Goal: Task Accomplishment & Management: Manage account settings

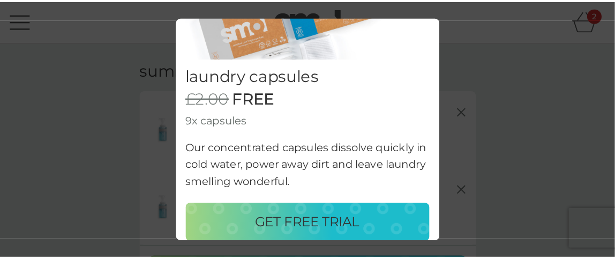
scroll to position [107, 0]
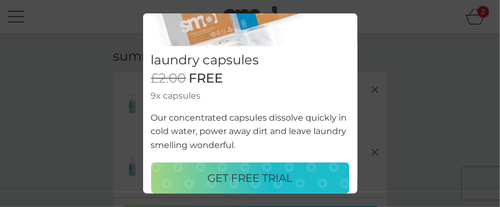
click at [251, 178] on p "GET FREE TRIAL" at bounding box center [249, 177] width 85 height 17
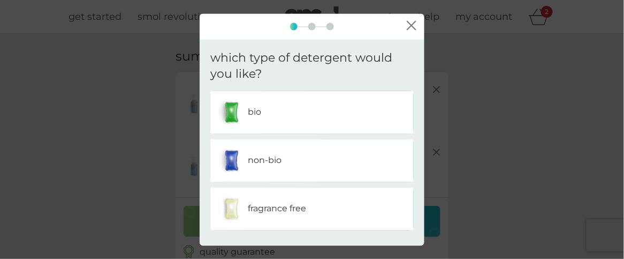
drag, startPoint x: 482, startPoint y: 0, endPoint x: 263, endPoint y: 117, distance: 248.1
click at [263, 117] on div "bio" at bounding box center [311, 112] width 187 height 27
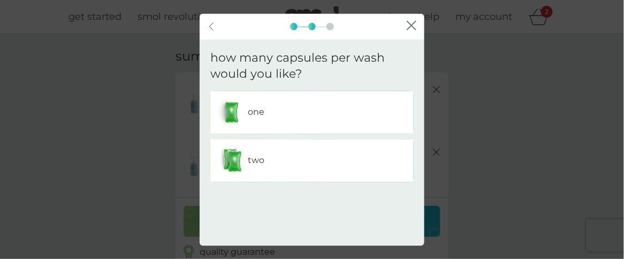
click at [271, 157] on div "two" at bounding box center [311, 160] width 187 height 27
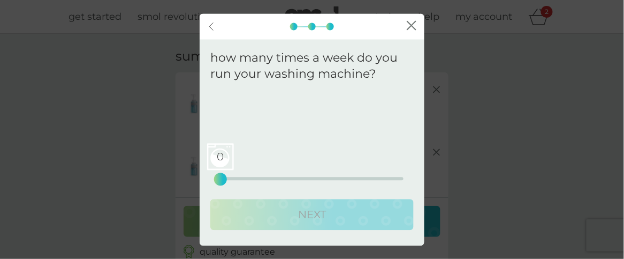
click at [213, 29] on icon at bounding box center [212, 25] width 4 height 7
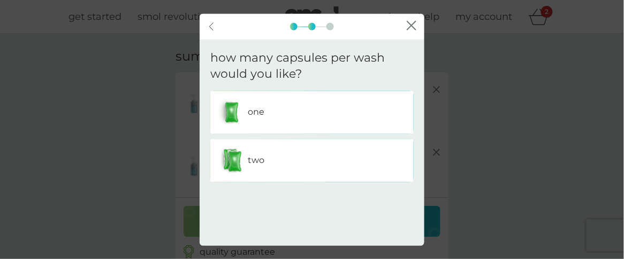
click at [266, 116] on div "one" at bounding box center [311, 112] width 187 height 27
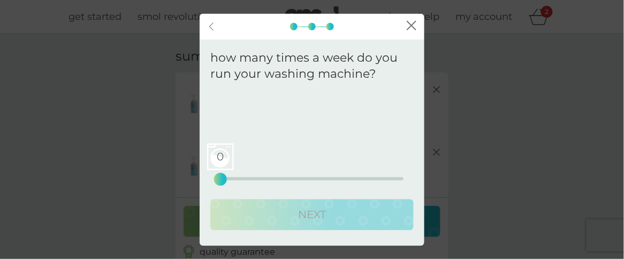
click at [358, 176] on div "0 0 12.5 25" at bounding box center [312, 163] width 183 height 43
click at [315, 181] on div "0 0 12.5 25" at bounding box center [312, 163] width 183 height 43
click at [226, 180] on div "1" at bounding box center [228, 179] width 4 height 4
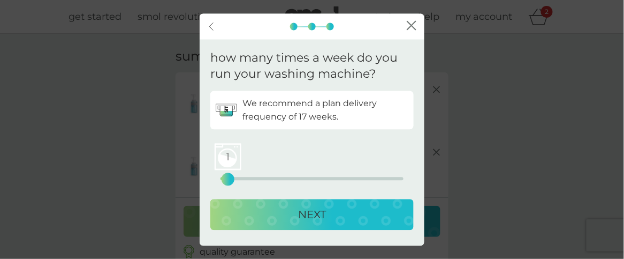
click at [230, 178] on div "1" at bounding box center [228, 179] width 4 height 4
drag, startPoint x: 230, startPoint y: 178, endPoint x: 260, endPoint y: 175, distance: 30.1
click at [259, 177] on div "5" at bounding box center [257, 179] width 4 height 4
click at [275, 206] on div "NEXT" at bounding box center [312, 214] width 182 height 17
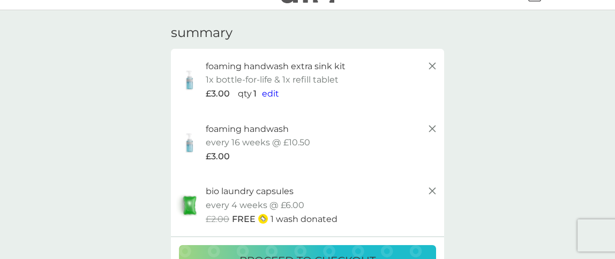
scroll to position [0, 0]
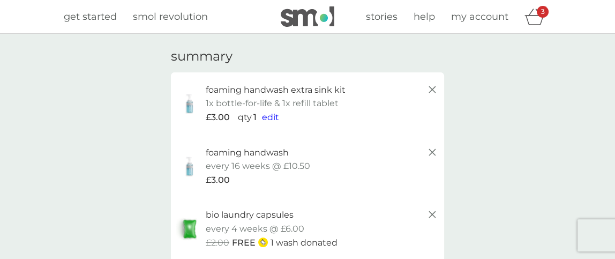
click at [271, 118] on span "edit" at bounding box center [270, 117] width 17 height 10
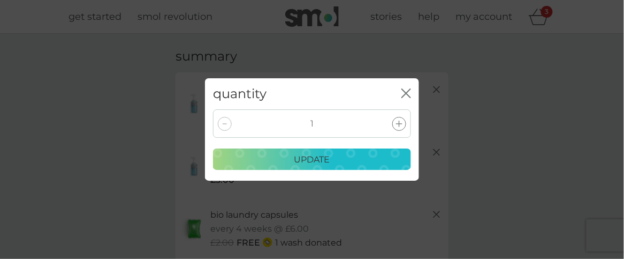
click at [404, 123] on div at bounding box center [399, 124] width 14 height 14
click at [320, 159] on p "update" at bounding box center [312, 160] width 36 height 14
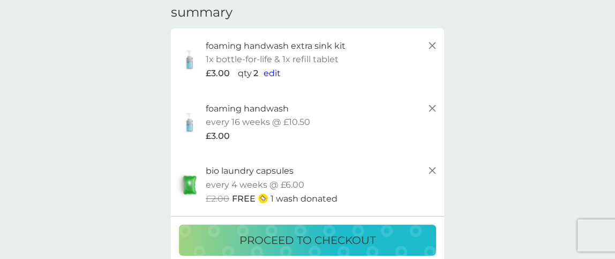
scroll to position [66, 0]
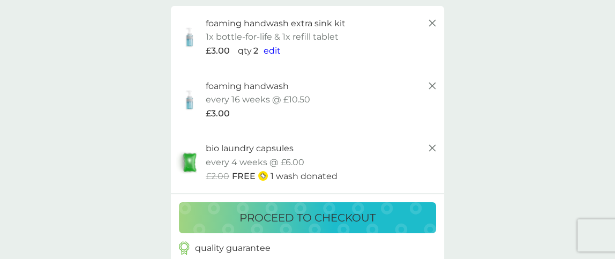
click at [320, 206] on p "proceed to checkout" at bounding box center [307, 217] width 136 height 17
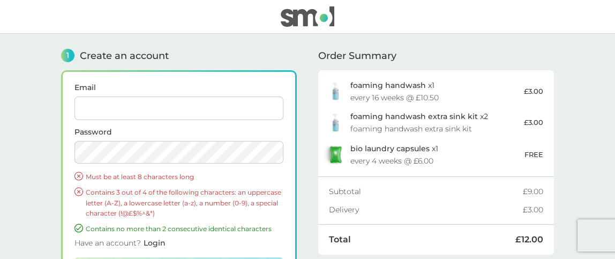
click at [148, 106] on input "Email" at bounding box center [178, 108] width 209 height 24
type input "[EMAIL_ADDRESS][DOMAIN_NAME]"
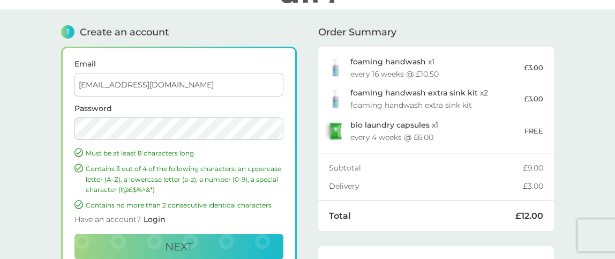
scroll to position [90, 0]
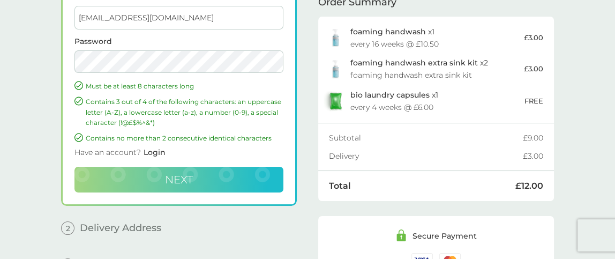
click at [202, 176] on button "Next" at bounding box center [178, 180] width 209 height 26
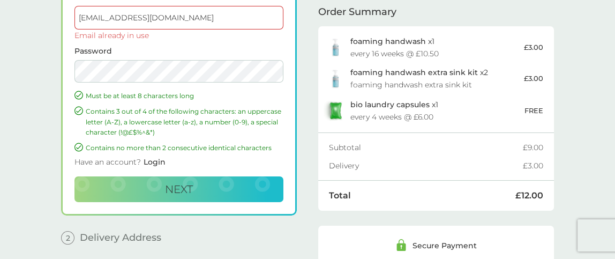
click at [154, 160] on span "Login" at bounding box center [154, 162] width 22 height 10
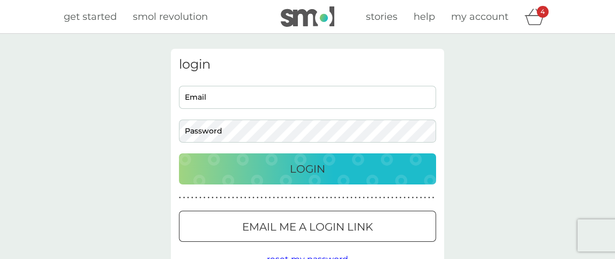
type input "[EMAIL_ADDRESS][DOMAIN_NAME]"
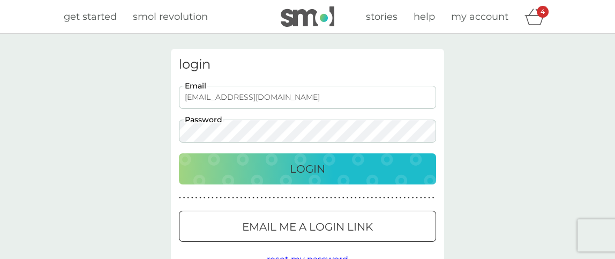
click at [233, 186] on div "login saravallis@aol.com Email Password Login ● ● ● ● ● ● ● ● ● ● ● ● ● ● ● ● ●…" at bounding box center [307, 161] width 273 height 225
click at [301, 169] on p "Login" at bounding box center [307, 168] width 35 height 17
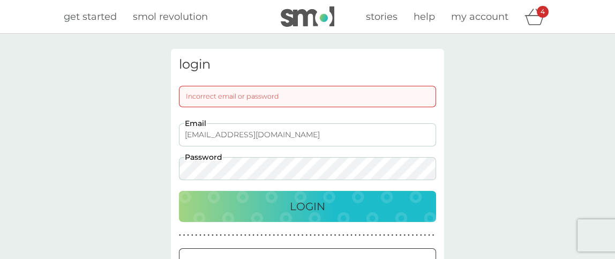
drag, startPoint x: 411, startPoint y: 205, endPoint x: 402, endPoint y: 209, distance: 10.3
click at [411, 205] on div "Login" at bounding box center [308, 206] width 236 height 17
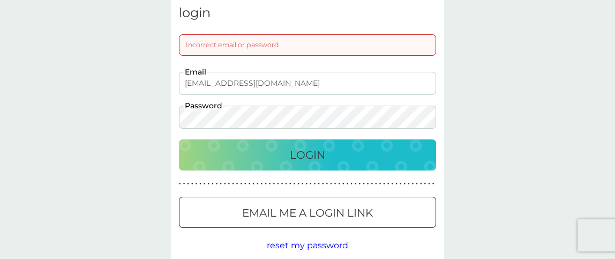
scroll to position [66, 0]
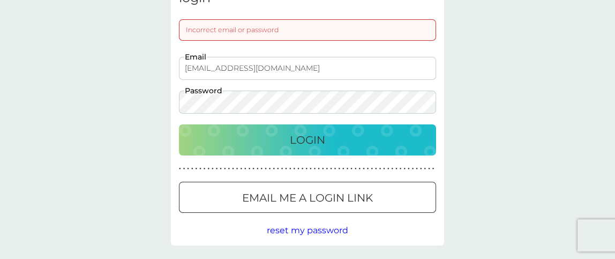
click at [312, 206] on span "reset my password" at bounding box center [307, 230] width 81 height 10
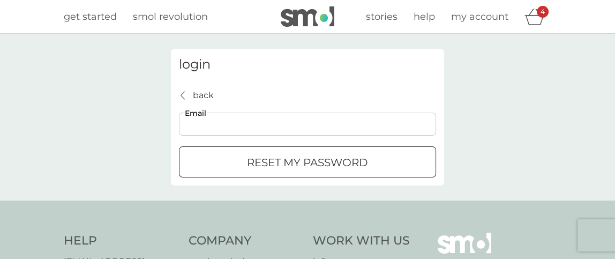
click at [253, 130] on input "Email" at bounding box center [307, 123] width 257 height 23
type input "saravallis@aol.com"
click at [279, 163] on p "reset my password" at bounding box center [307, 162] width 121 height 17
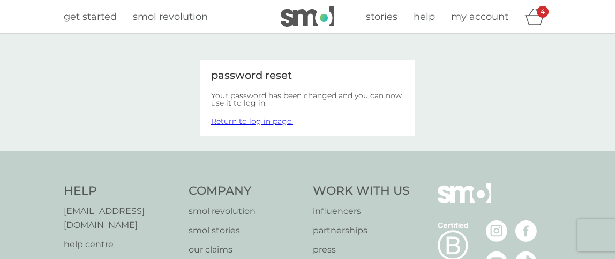
click at [240, 120] on link "Return to log in page." at bounding box center [252, 121] width 82 height 10
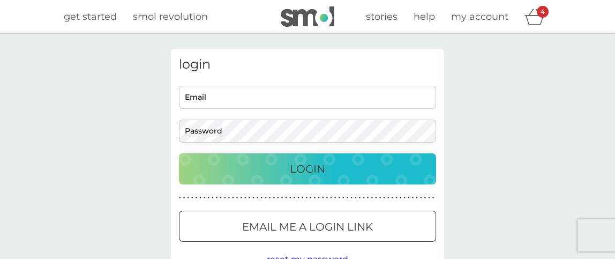
type input "[EMAIL_ADDRESS][DOMAIN_NAME]"
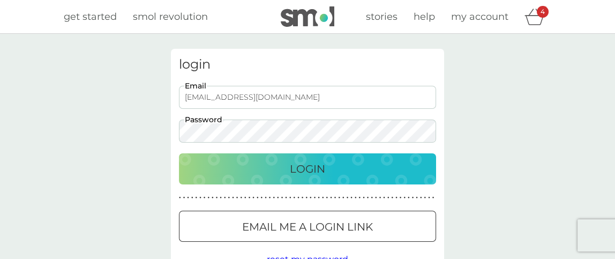
click at [300, 168] on p "Login" at bounding box center [307, 168] width 35 height 17
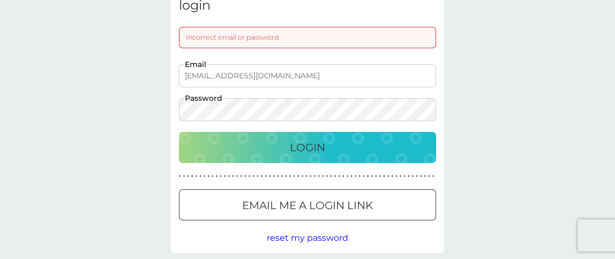
scroll to position [66, 0]
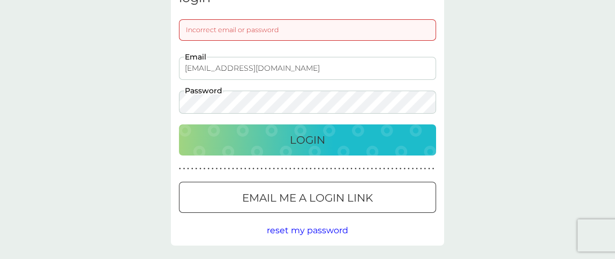
click at [299, 231] on span "reset my password" at bounding box center [307, 230] width 81 height 10
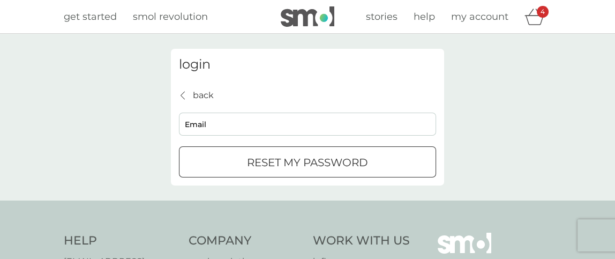
click at [225, 120] on input "Email" at bounding box center [307, 123] width 257 height 23
type input "[EMAIL_ADDRESS][DOMAIN_NAME]"
click at [279, 165] on p "reset my password" at bounding box center [307, 162] width 121 height 17
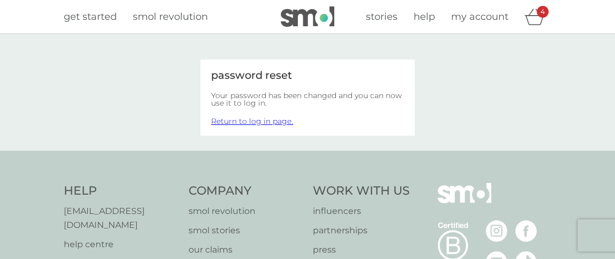
click at [532, 17] on icon "basket" at bounding box center [534, 17] width 20 height 17
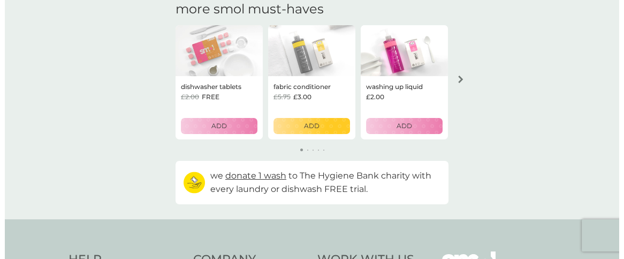
scroll to position [402, 0]
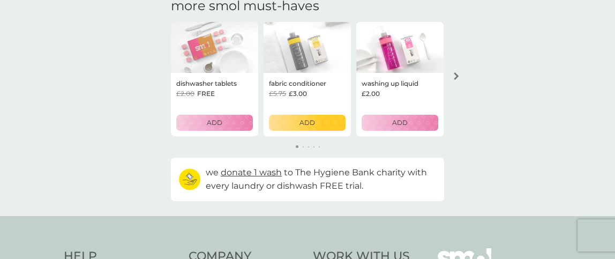
click at [225, 123] on div "ADD" at bounding box center [214, 122] width 63 height 10
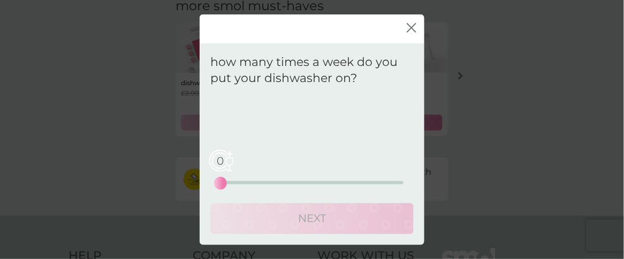
click at [354, 183] on div "0 0 12.5 25" at bounding box center [312, 182] width 183 height 3
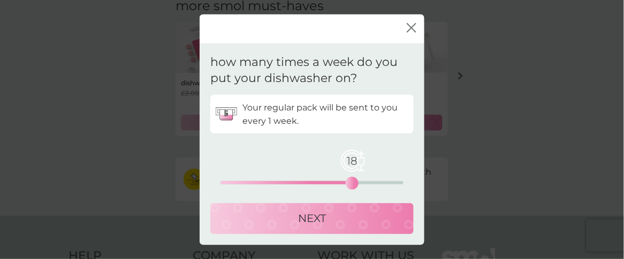
click at [291, 184] on div "18 0 12.5 25" at bounding box center [312, 167] width 183 height 43
click at [277, 179] on div "18 0 12.5 25" at bounding box center [312, 167] width 183 height 43
click at [264, 182] on div "18 0 12.5 25" at bounding box center [312, 182] width 183 height 3
click at [276, 182] on div "8 0 12.5 25" at bounding box center [312, 182] width 183 height 3
click at [269, 181] on div "7 0 12.5 25" at bounding box center [312, 182] width 183 height 3
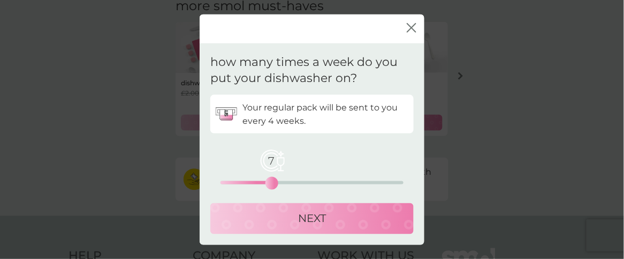
click at [313, 217] on p "NEXT" at bounding box center [312, 218] width 28 height 17
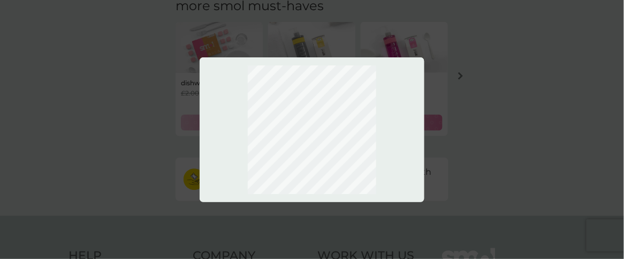
scroll to position [464, 0]
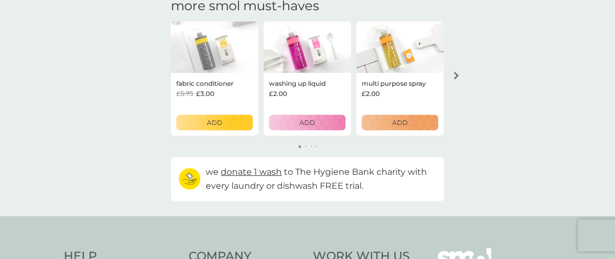
click at [404, 124] on p "ADD" at bounding box center [400, 122] width 16 height 10
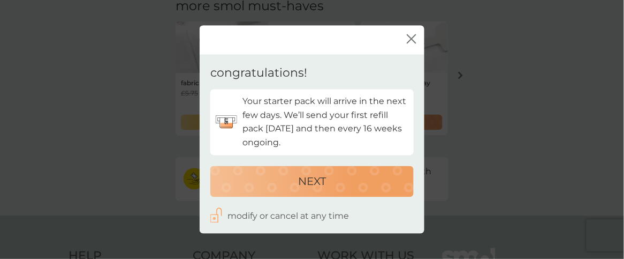
click at [319, 182] on p "NEXT" at bounding box center [312, 180] width 28 height 17
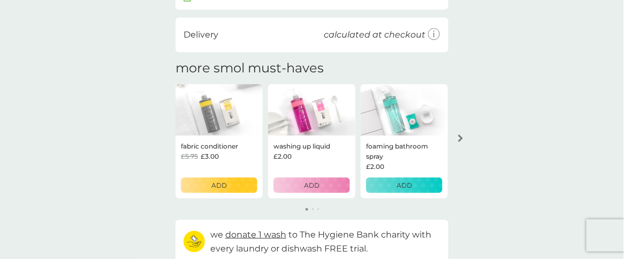
scroll to position [527, 0]
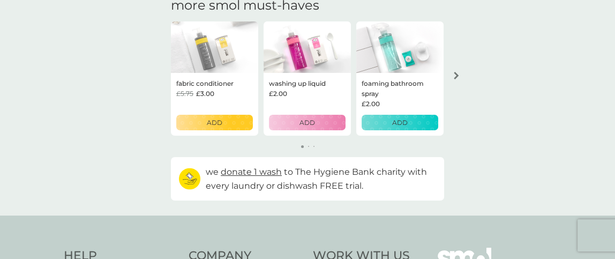
click at [398, 124] on p "ADD" at bounding box center [400, 122] width 16 height 10
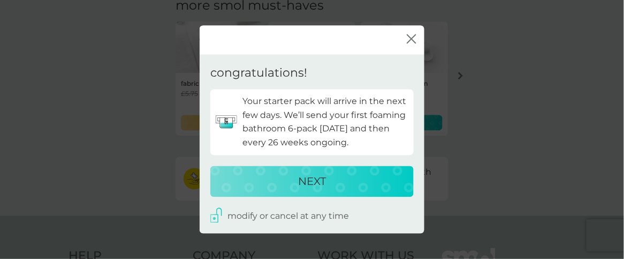
click at [321, 180] on p "NEXT" at bounding box center [312, 180] width 28 height 17
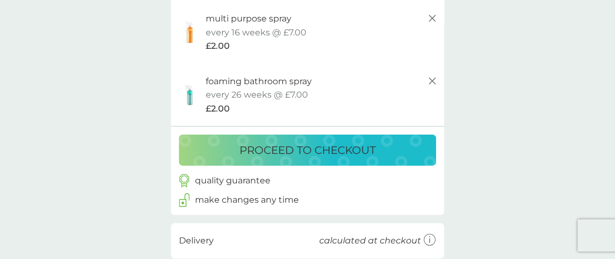
scroll to position [254, 0]
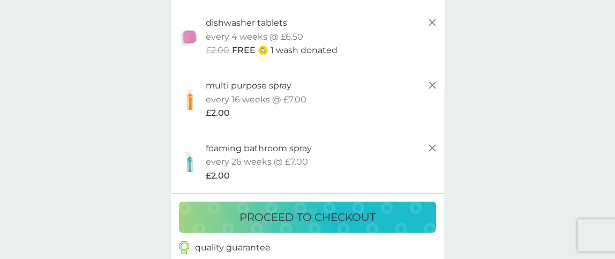
click at [430, 22] on icon at bounding box center [432, 22] width 13 height 13
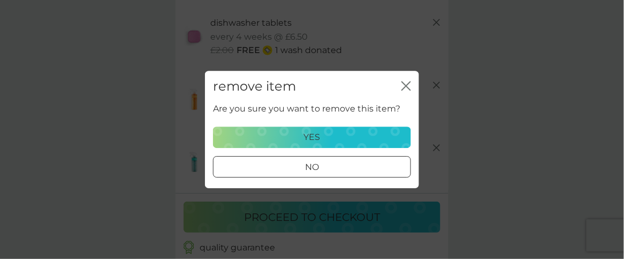
click at [319, 139] on p "yes" at bounding box center [312, 137] width 17 height 14
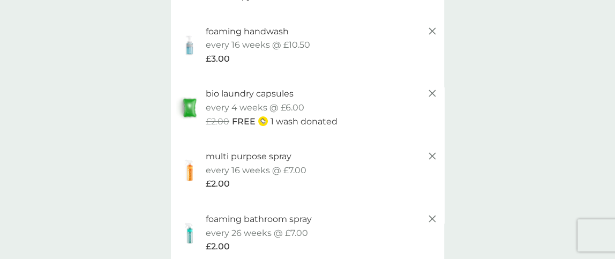
scroll to position [66, 0]
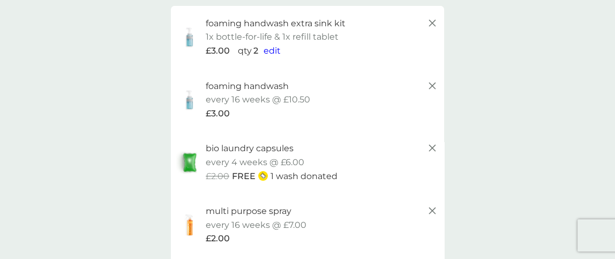
click at [436, 146] on icon at bounding box center [432, 147] width 13 height 13
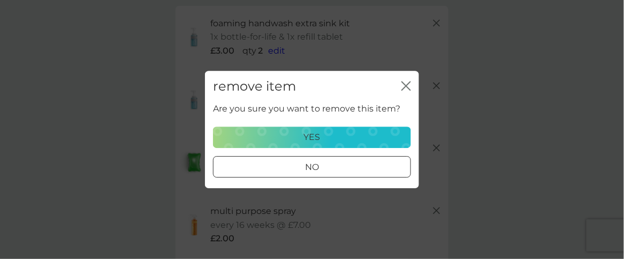
click at [285, 137] on div "yes" at bounding box center [312, 137] width 184 height 14
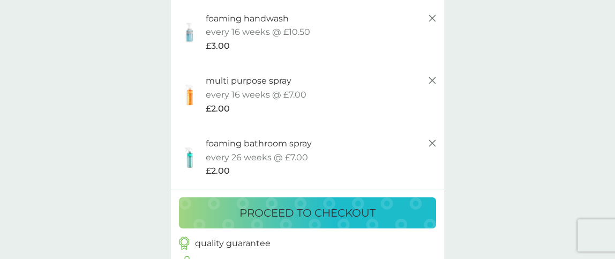
scroll to position [201, 0]
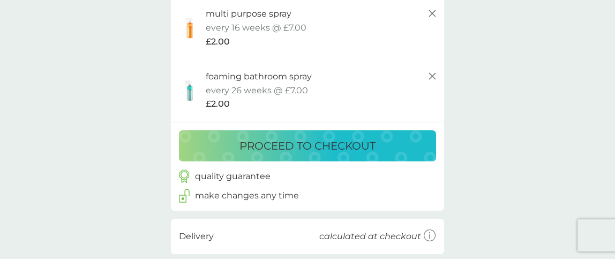
click at [282, 146] on p "proceed to checkout" at bounding box center [307, 145] width 136 height 17
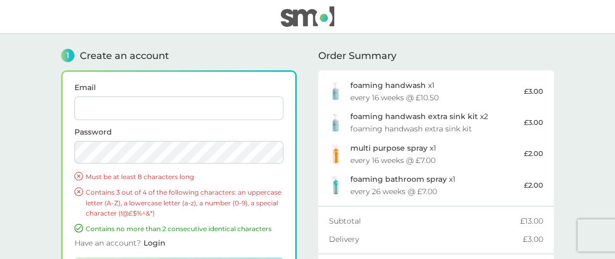
click at [149, 107] on input "Email" at bounding box center [178, 108] width 209 height 24
type input "saravallis@aol.com"
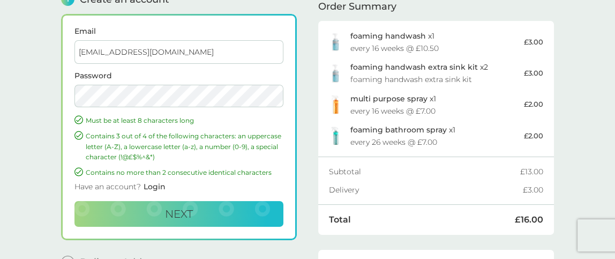
scroll to position [66, 0]
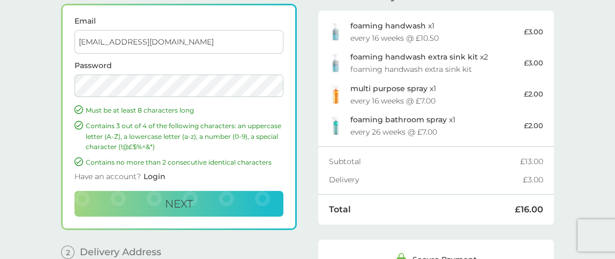
click at [158, 175] on span "Login" at bounding box center [154, 176] width 22 height 10
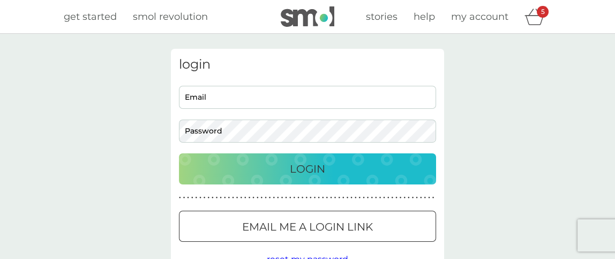
type input "saravallis@aol.com"
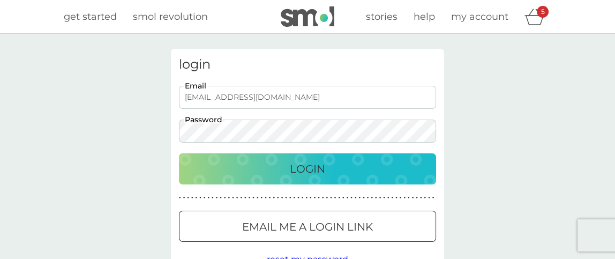
click at [291, 169] on p "Login" at bounding box center [307, 168] width 35 height 17
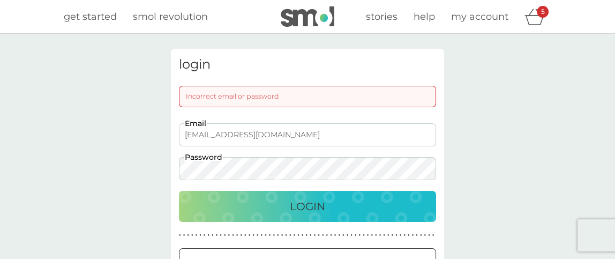
click at [66, 153] on div "login Incorrect email or password saravallis@aol.com Email Password Login ● ● ●…" at bounding box center [307, 180] width 615 height 293
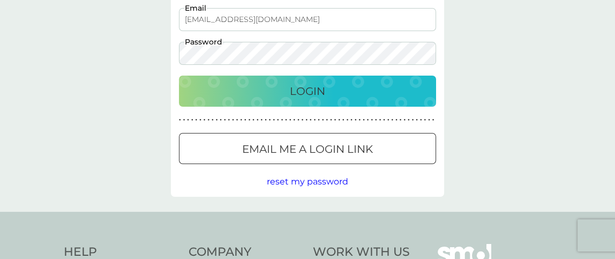
scroll to position [134, 0]
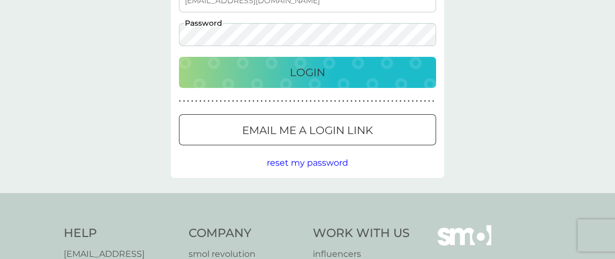
click at [307, 71] on p "Login" at bounding box center [307, 72] width 35 height 17
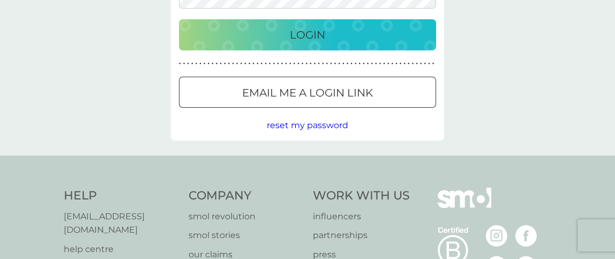
scroll to position [97, 0]
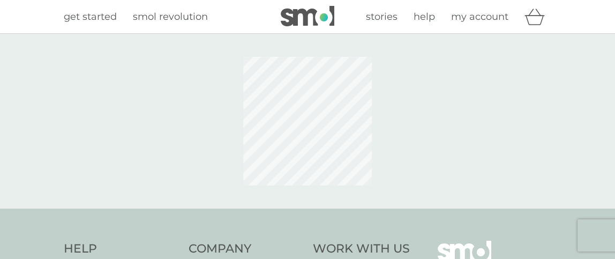
scroll to position [97, 0]
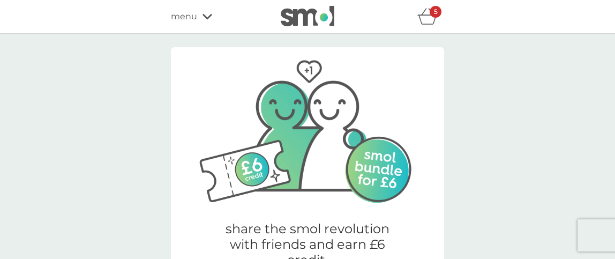
click at [428, 15] on icon "basket" at bounding box center [427, 20] width 18 height 10
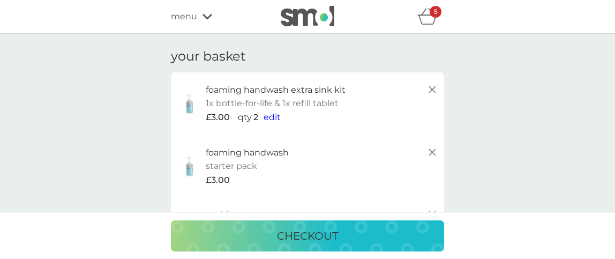
click at [201, 13] on div "menu" at bounding box center [216, 17] width 91 height 14
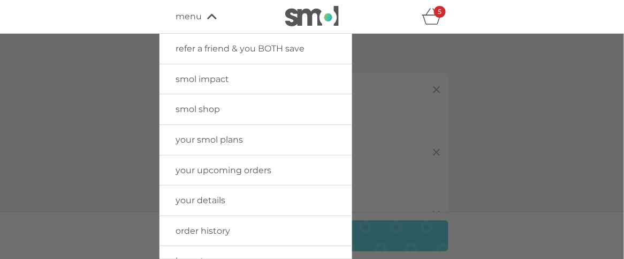
click at [201, 108] on span "smol shop" at bounding box center [198, 109] width 44 height 10
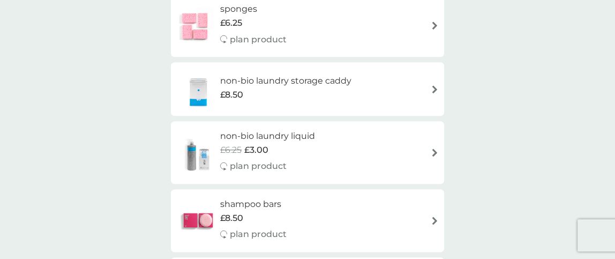
scroll to position [1071, 0]
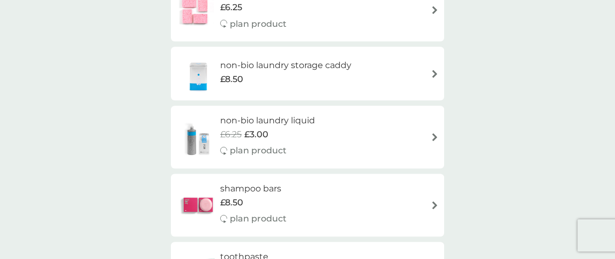
click at [334, 137] on div "non-bio laundry liquid £6.25 £3.00 plan product" at bounding box center [307, 137] width 262 height 47
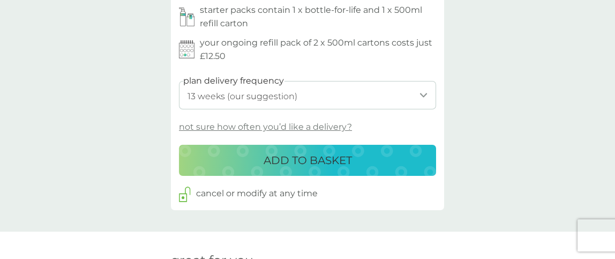
scroll to position [602, 0]
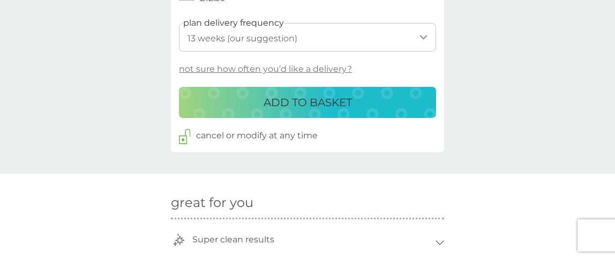
click at [322, 70] on p "not sure how often you’d like a delivery?" at bounding box center [265, 69] width 173 height 14
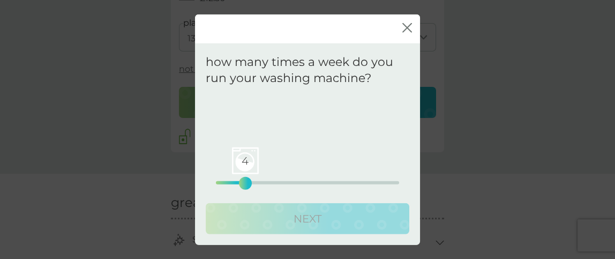
click at [248, 181] on div "4 0 12.5 25" at bounding box center [307, 182] width 183 height 3
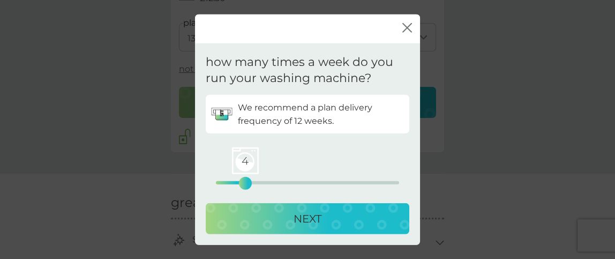
click at [232, 180] on div "4 0 12.5 25" at bounding box center [307, 167] width 183 height 43
click at [228, 181] on div "4 0 12.5 25" at bounding box center [307, 182] width 183 height 3
click at [301, 217] on p "NEXT" at bounding box center [307, 218] width 28 height 17
select select "175"
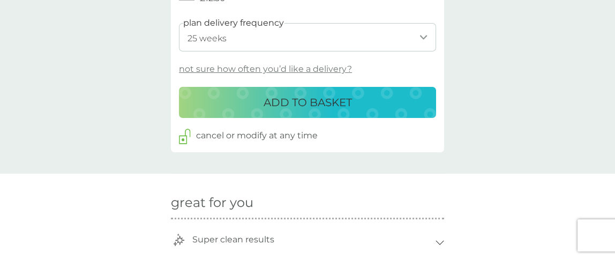
scroll to position [535, 0]
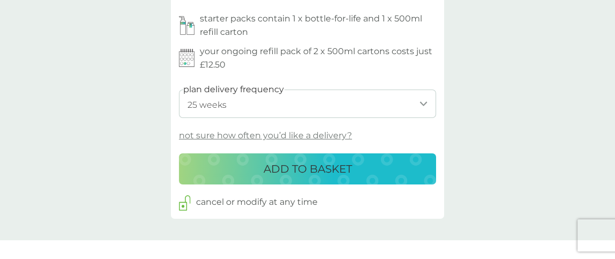
click at [302, 170] on p "ADD TO BASKET" at bounding box center [307, 168] width 88 height 17
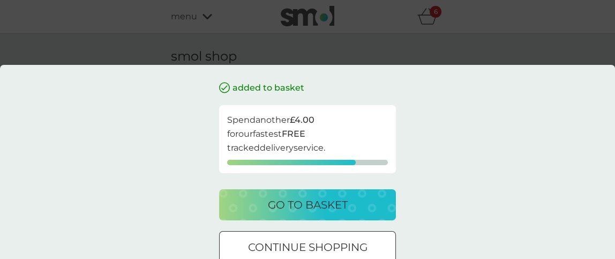
click at [290, 242] on div at bounding box center [294, 246] width 9 height 9
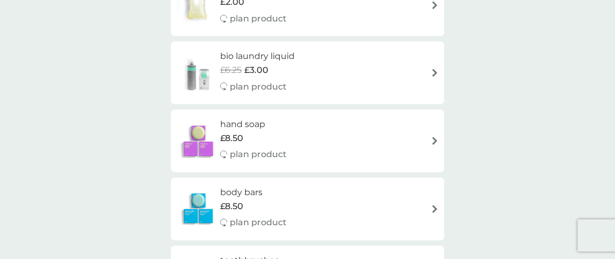
scroll to position [669, 0]
click at [285, 78] on div "bio laundry liquid £6.25 £3.00 plan product" at bounding box center [262, 72] width 85 height 47
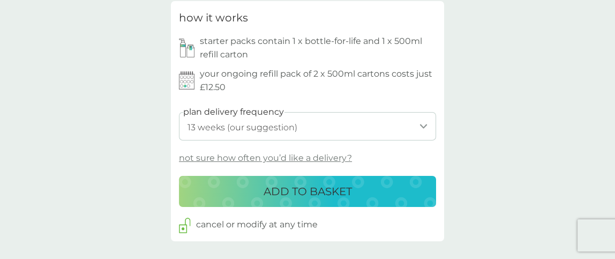
scroll to position [535, 0]
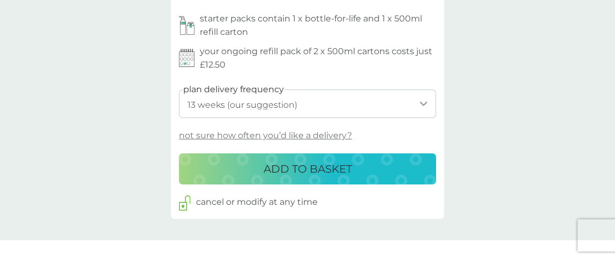
click at [294, 135] on p "not sure how often you’d like a delivery?" at bounding box center [265, 135] width 173 height 14
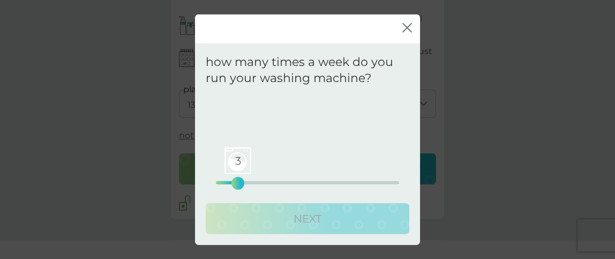
click at [235, 183] on div "3 0 12.5 25" at bounding box center [307, 182] width 183 height 3
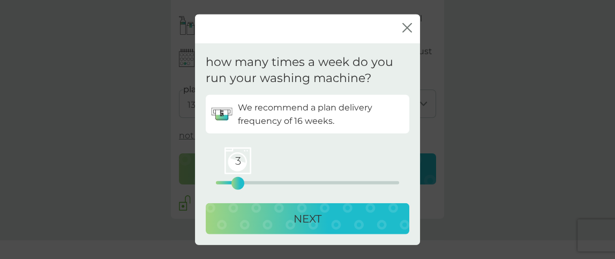
click at [227, 179] on div "3 0 12.5 25" at bounding box center [307, 167] width 183 height 43
click at [229, 180] on div "3 0 12.5 25" at bounding box center [307, 167] width 183 height 43
click at [232, 183] on div "2" at bounding box center [230, 183] width 4 height 4
click at [288, 213] on div "NEXT" at bounding box center [307, 218] width 182 height 17
select select "175"
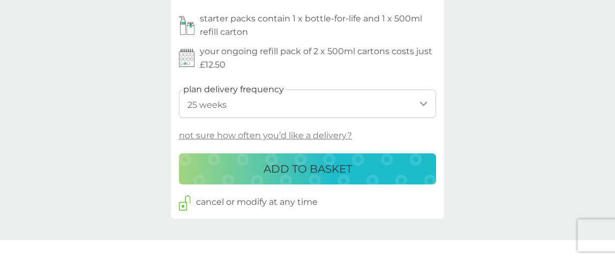
click at [295, 167] on p "ADD TO BASKET" at bounding box center [307, 168] width 88 height 17
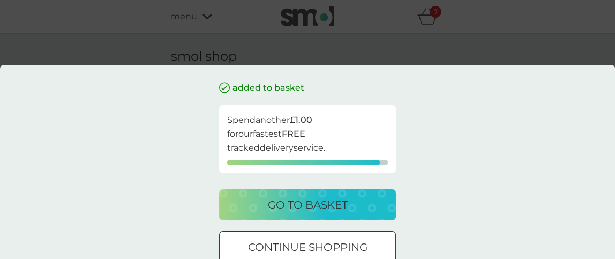
click at [280, 238] on p "continue shopping" at bounding box center [307, 246] width 119 height 17
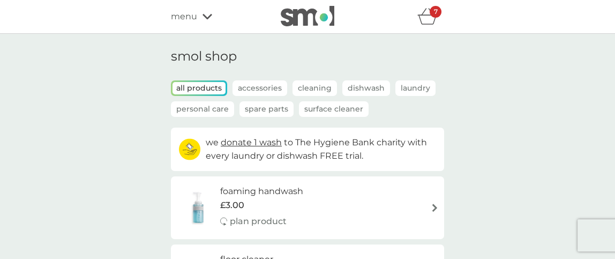
click at [267, 142] on span "donate 1 wash" at bounding box center [251, 142] width 61 height 10
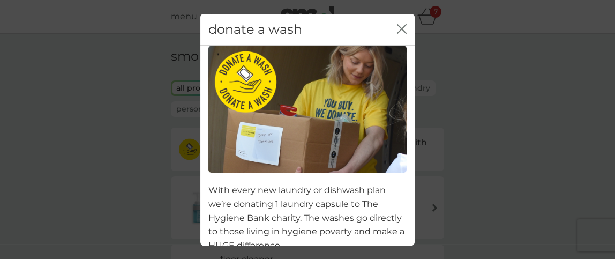
drag, startPoint x: 389, startPoint y: 25, endPoint x: 388, endPoint y: 31, distance: 6.1
click at [397, 25] on icon "close" at bounding box center [402, 29] width 10 height 10
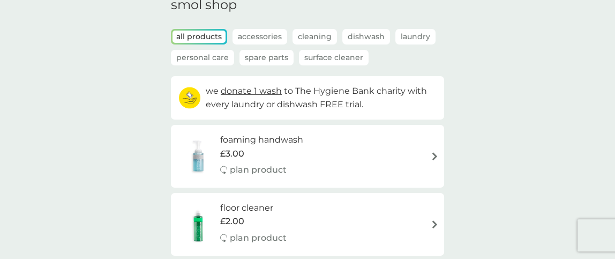
scroll to position [66, 0]
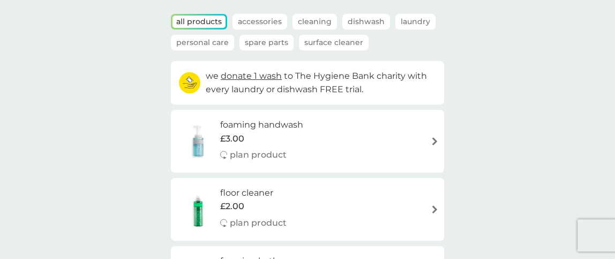
click at [290, 211] on div "floor cleaner £2.00 plan product" at bounding box center [258, 209] width 77 height 47
select select "84"
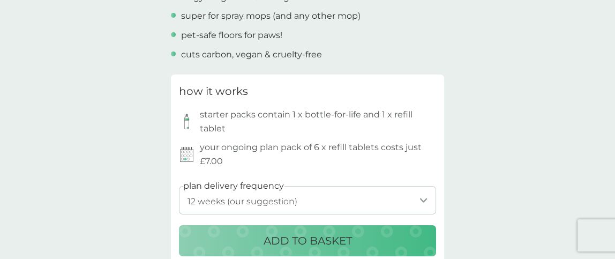
scroll to position [468, 0]
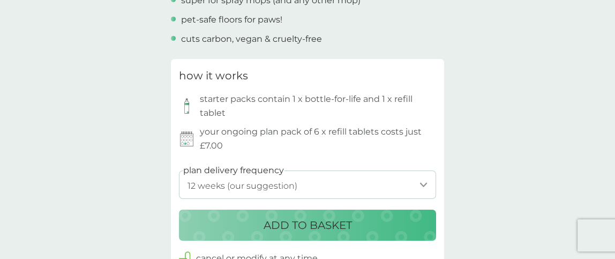
click at [289, 224] on p "ADD TO BASKET" at bounding box center [307, 224] width 88 height 17
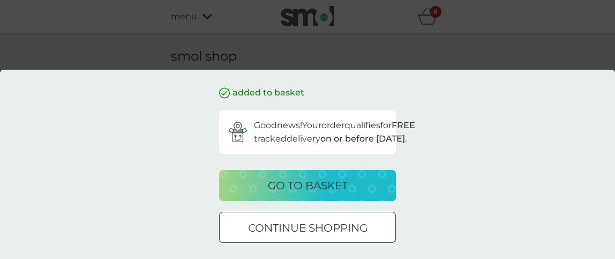
click at [292, 194] on p "go to basket" at bounding box center [308, 185] width 80 height 17
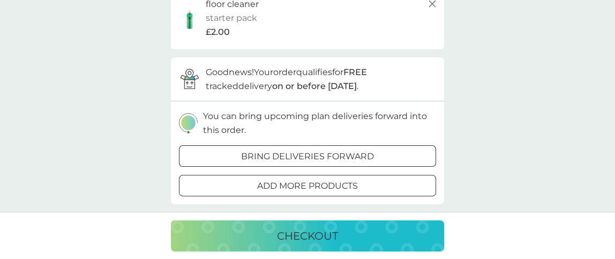
scroll to position [468, 0]
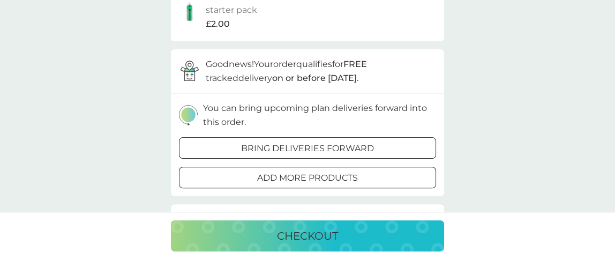
click at [293, 229] on p "checkout" at bounding box center [307, 235] width 61 height 17
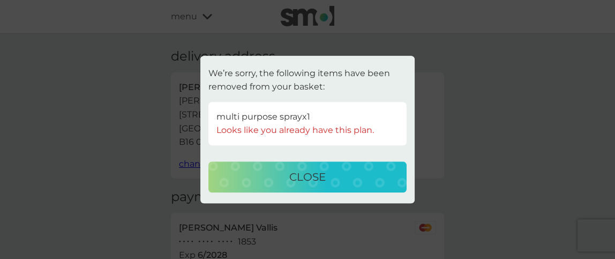
click at [298, 179] on p "close" at bounding box center [307, 176] width 36 height 17
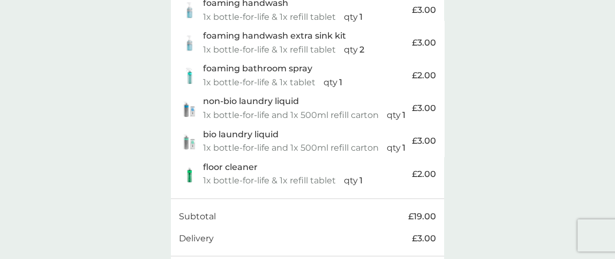
scroll to position [402, 0]
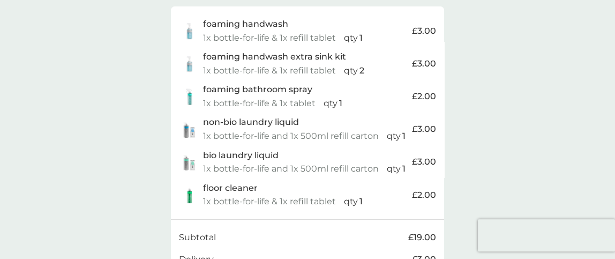
drag, startPoint x: 614, startPoint y: 233, endPoint x: 377, endPoint y: 28, distance: 313.2
click at [377, 28] on div "foaming handwash" at bounding box center [307, 24] width 209 height 14
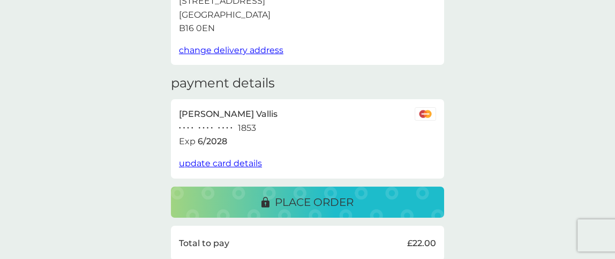
scroll to position [66, 0]
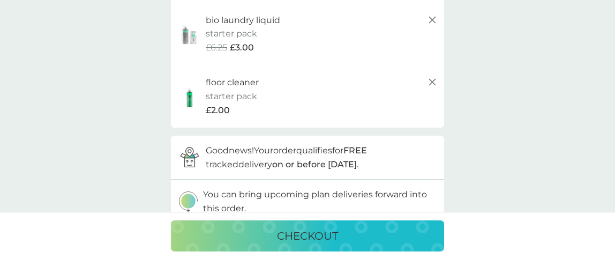
scroll to position [335, 0]
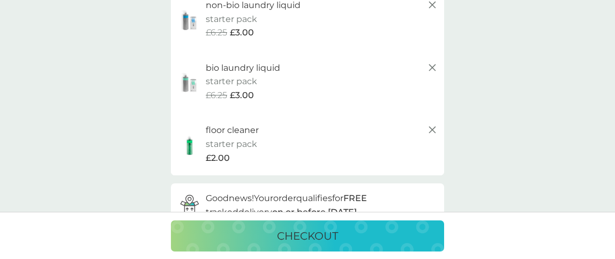
click at [433, 129] on line at bounding box center [432, 130] width 6 height 6
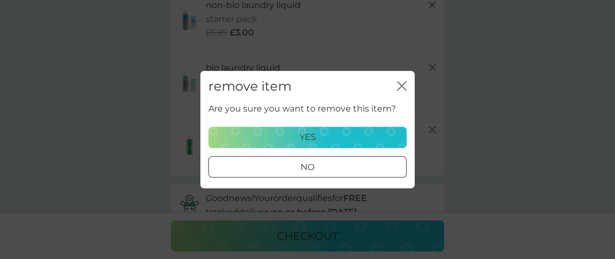
click at [321, 134] on div "yes" at bounding box center [307, 137] width 184 height 14
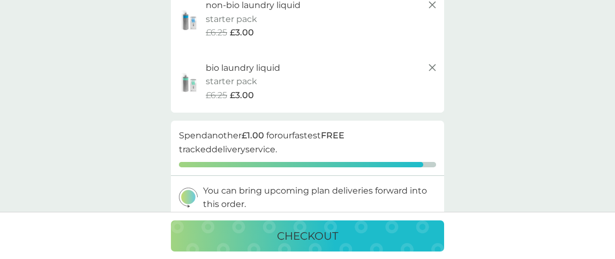
click at [434, 67] on icon at bounding box center [432, 67] width 13 height 13
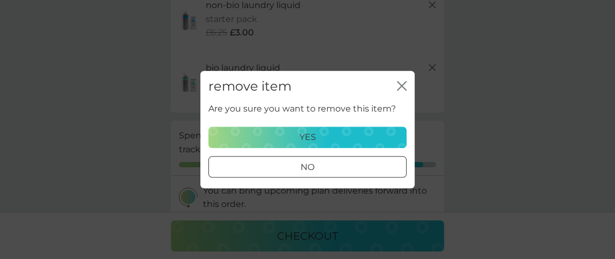
click at [342, 132] on div "yes" at bounding box center [307, 137] width 184 height 14
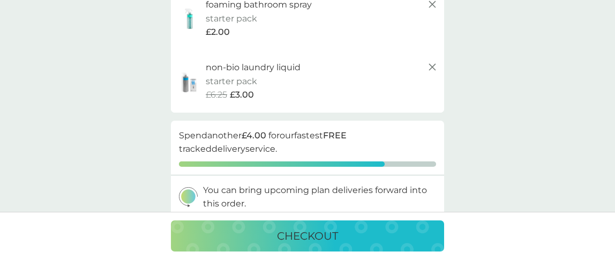
scroll to position [201, 0]
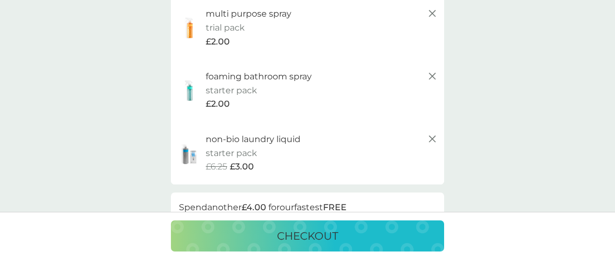
click at [432, 138] on line at bounding box center [432, 138] width 6 height 6
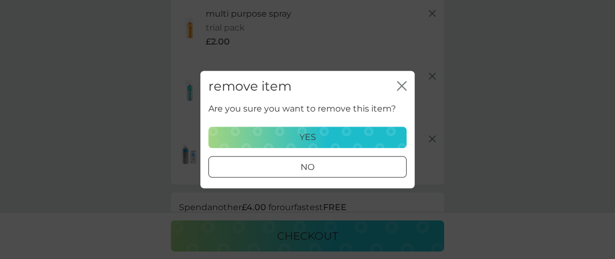
click at [332, 135] on div "yes" at bounding box center [307, 137] width 184 height 14
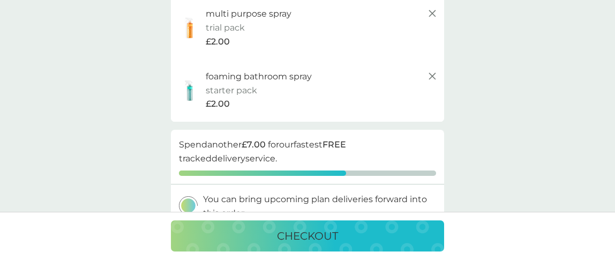
click at [432, 15] on icon at bounding box center [432, 13] width 13 height 13
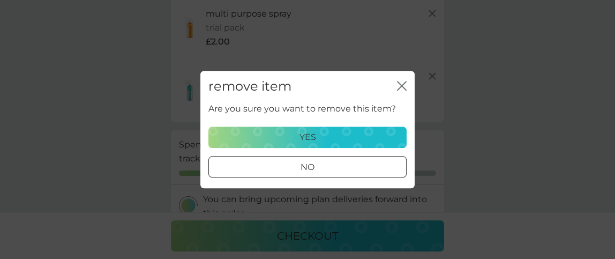
click at [337, 137] on div "yes" at bounding box center [307, 137] width 184 height 14
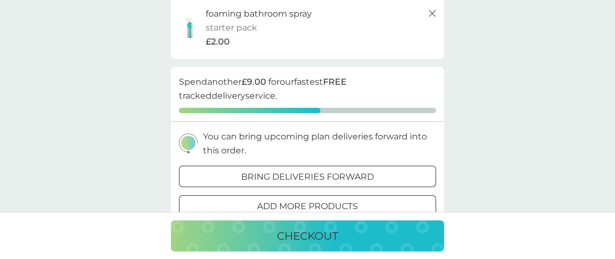
click at [434, 15] on line at bounding box center [432, 13] width 6 height 6
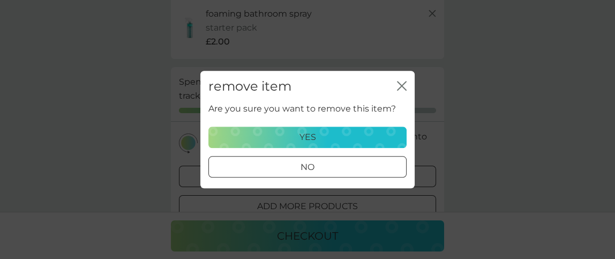
click at [358, 138] on div "yes" at bounding box center [307, 137] width 184 height 14
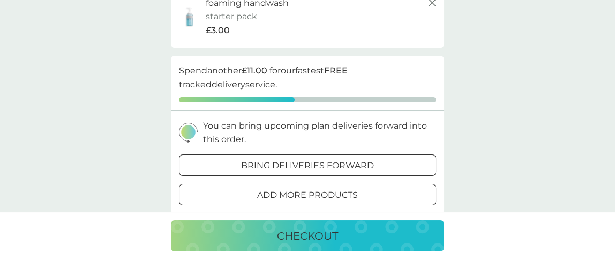
scroll to position [134, 0]
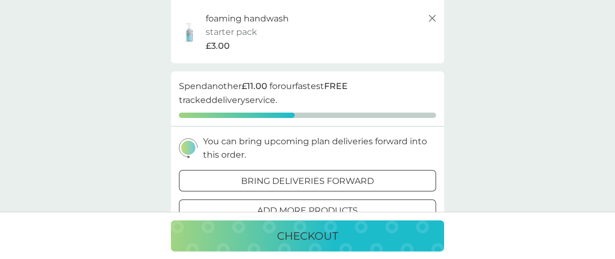
click at [434, 19] on line at bounding box center [432, 18] width 6 height 6
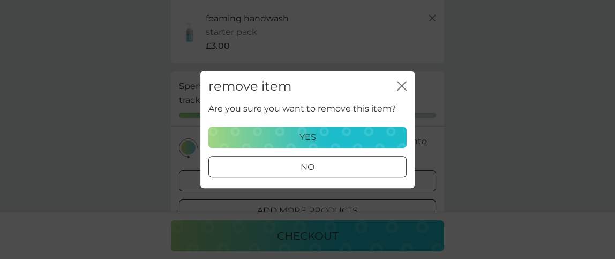
click at [347, 141] on div "yes" at bounding box center [307, 137] width 184 height 14
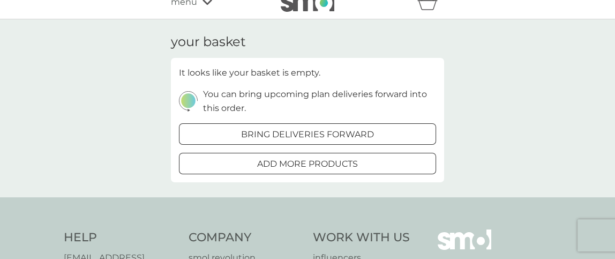
scroll to position [0, 0]
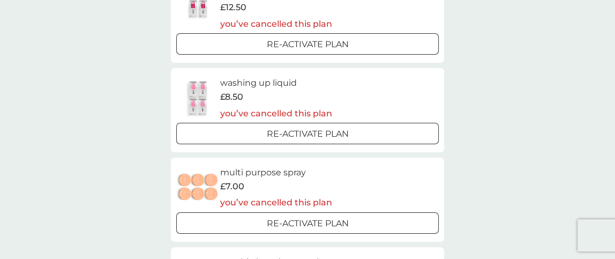
scroll to position [201, 0]
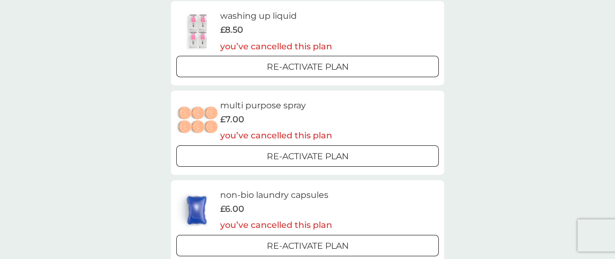
click at [311, 155] on div at bounding box center [307, 155] width 39 height 11
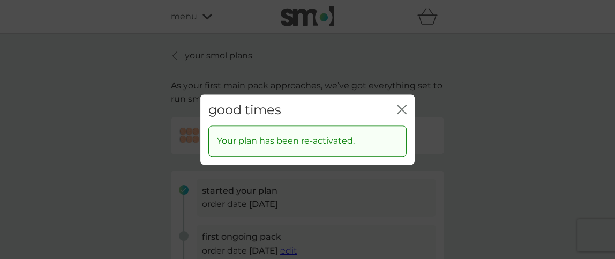
click at [402, 110] on icon "close" at bounding box center [404, 109] width 4 height 9
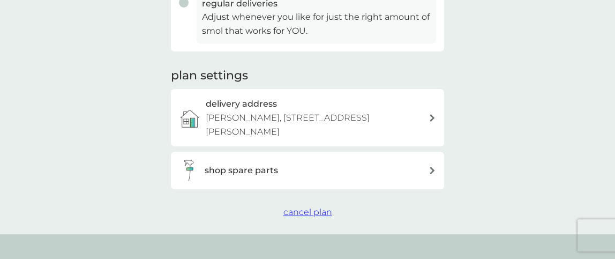
scroll to position [334, 0]
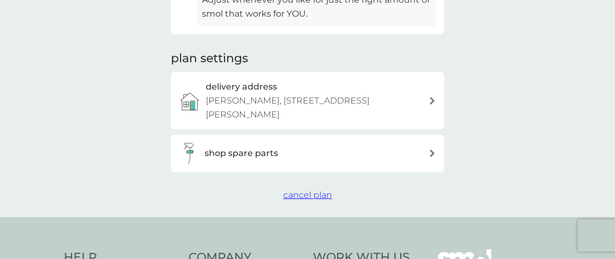
click at [313, 194] on span "cancel plan" at bounding box center [307, 195] width 49 height 10
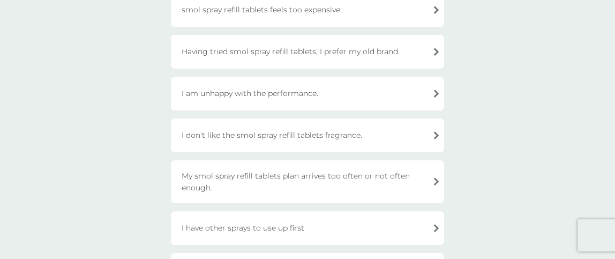
scroll to position [201, 0]
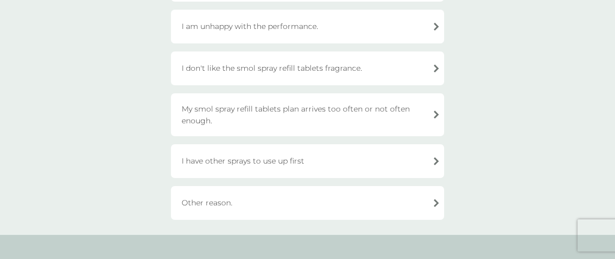
click at [202, 201] on div "Other reason." at bounding box center [307, 203] width 273 height 34
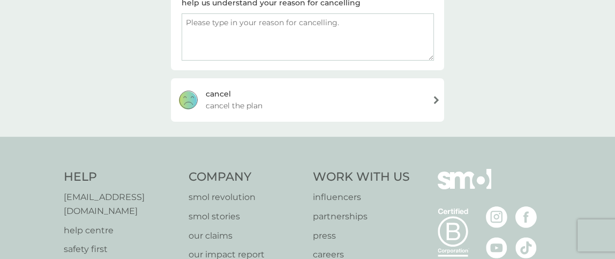
click at [212, 35] on textarea at bounding box center [307, 36] width 252 height 47
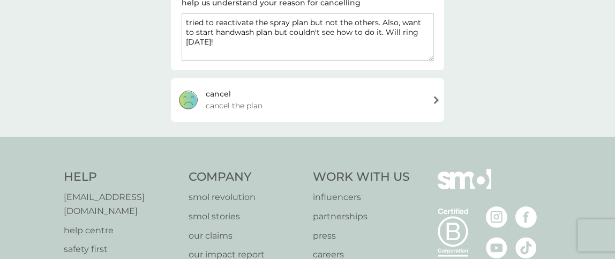
click at [188, 21] on textarea "tried to reactivate the spray plan but not the others. Also, want to start hand…" at bounding box center [307, 36] width 252 height 47
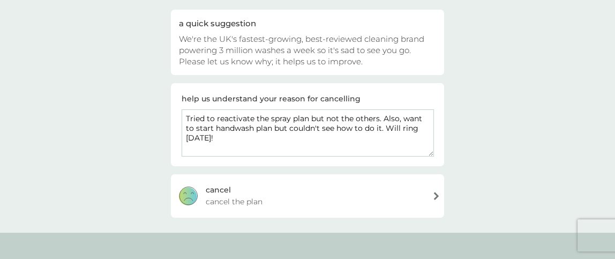
scroll to position [116, 0]
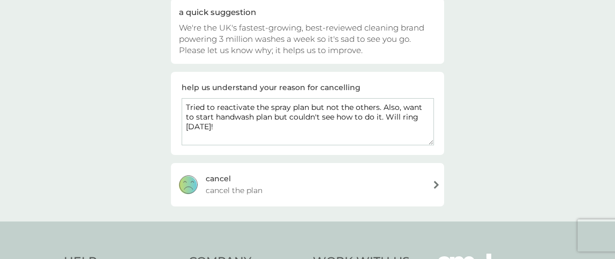
type textarea "Tried to reactivate the spray plan but not the others. Also, want to start hand…"
click at [227, 180] on div "cancel" at bounding box center [218, 178] width 25 height 12
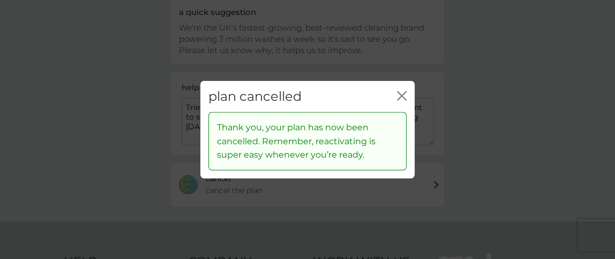
click at [404, 95] on icon "close" at bounding box center [402, 95] width 10 height 10
